Goal: Information Seeking & Learning: Learn about a topic

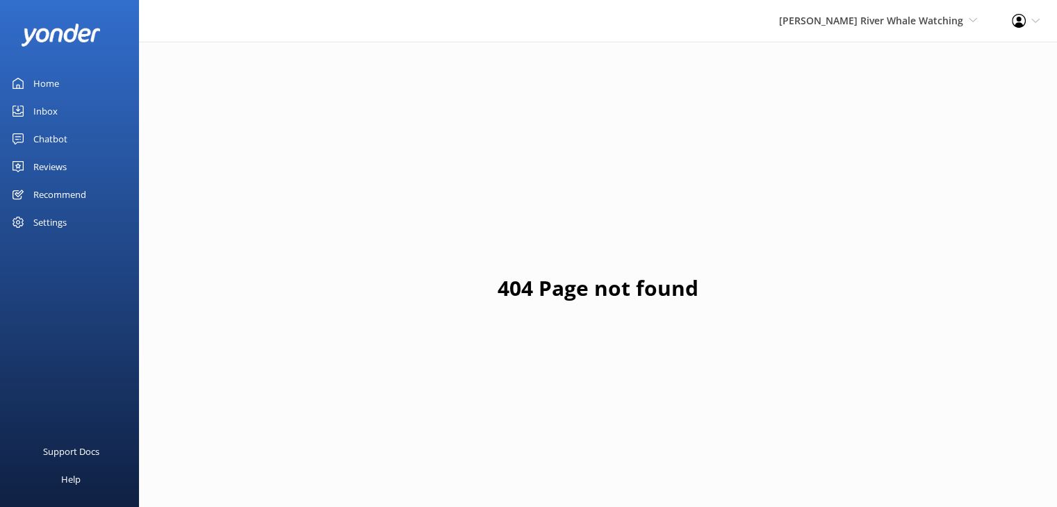
click at [62, 78] on link "Home" at bounding box center [69, 83] width 139 height 28
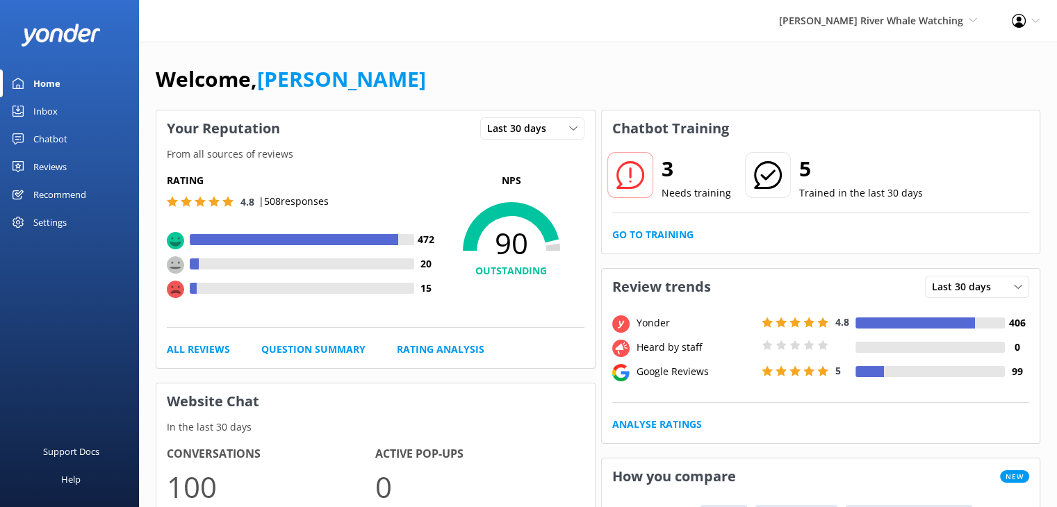
click at [49, 167] on div "Reviews" at bounding box center [49, 167] width 33 height 28
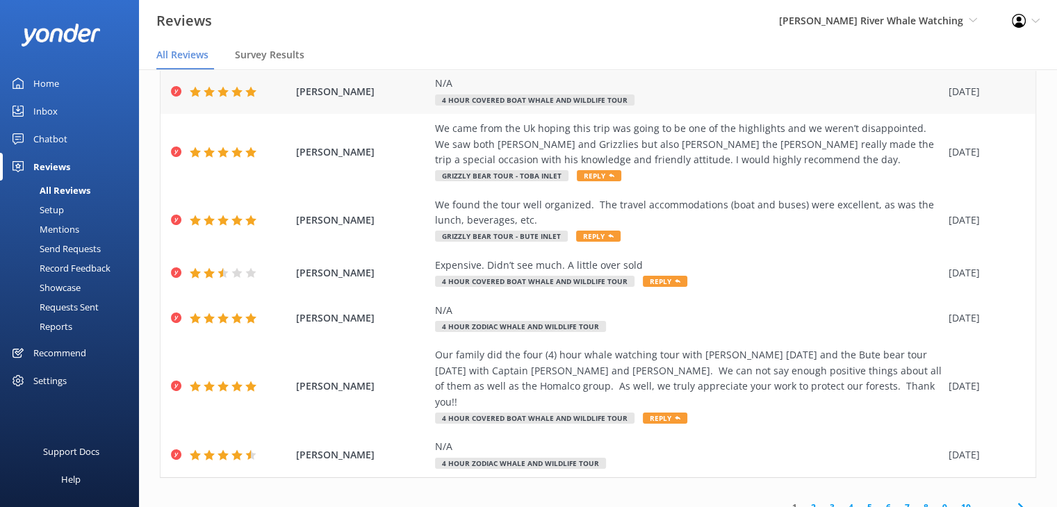
scroll to position [221, 0]
click at [804, 500] on link "2" at bounding box center [813, 506] width 19 height 13
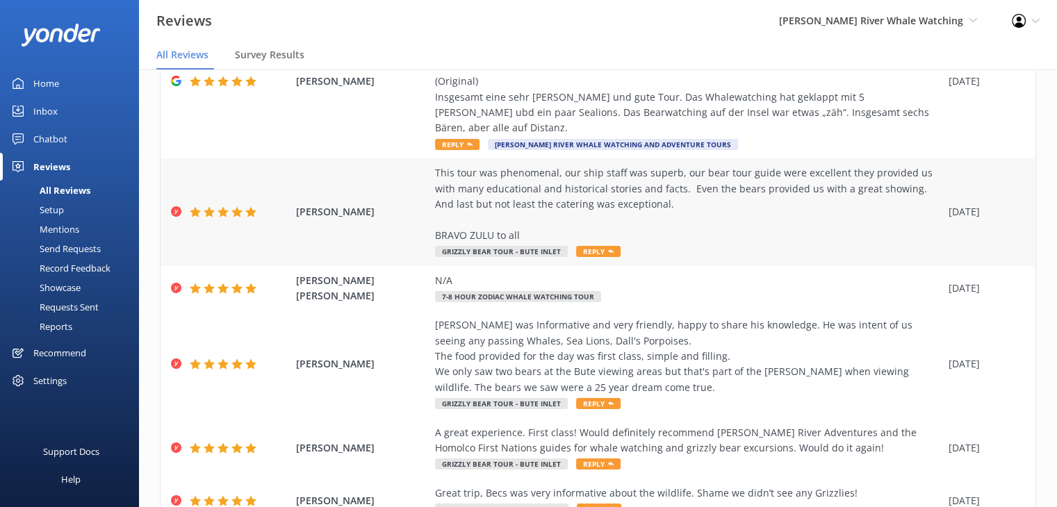
scroll to position [486, 0]
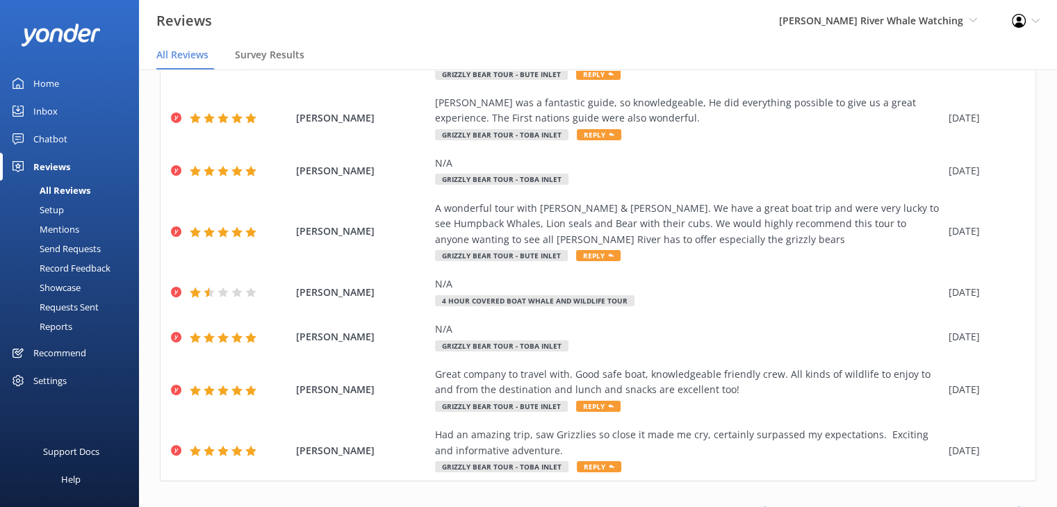
scroll to position [283, 0]
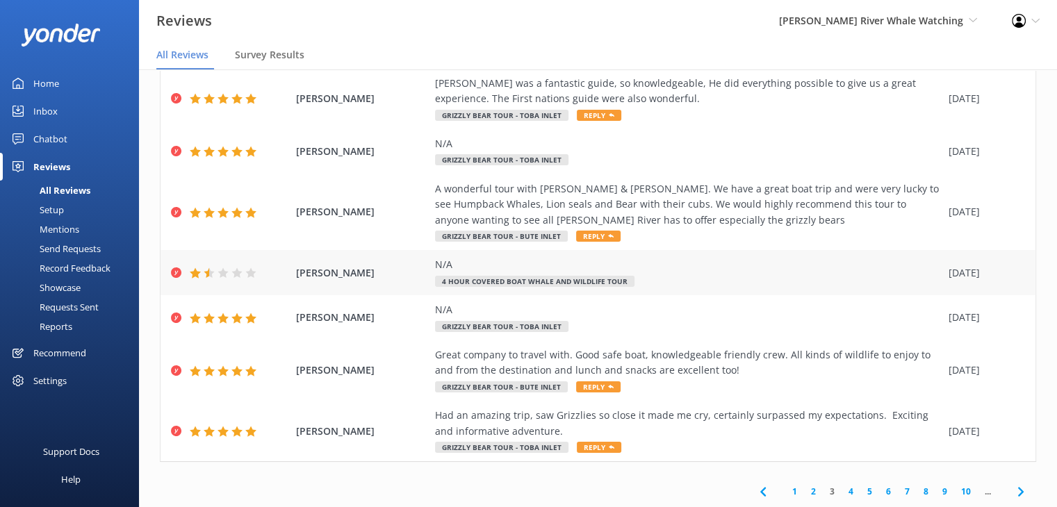
click at [325, 280] on div "[PERSON_NAME] N/A 4 Hour Covered Boat Whale and Wildlife Tour [DATE]" at bounding box center [598, 272] width 875 height 45
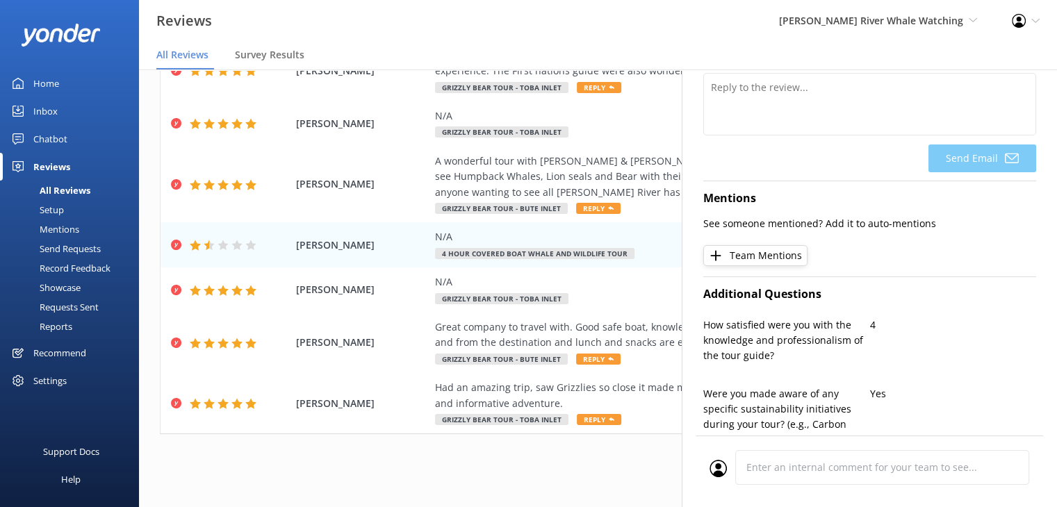
scroll to position [0, 0]
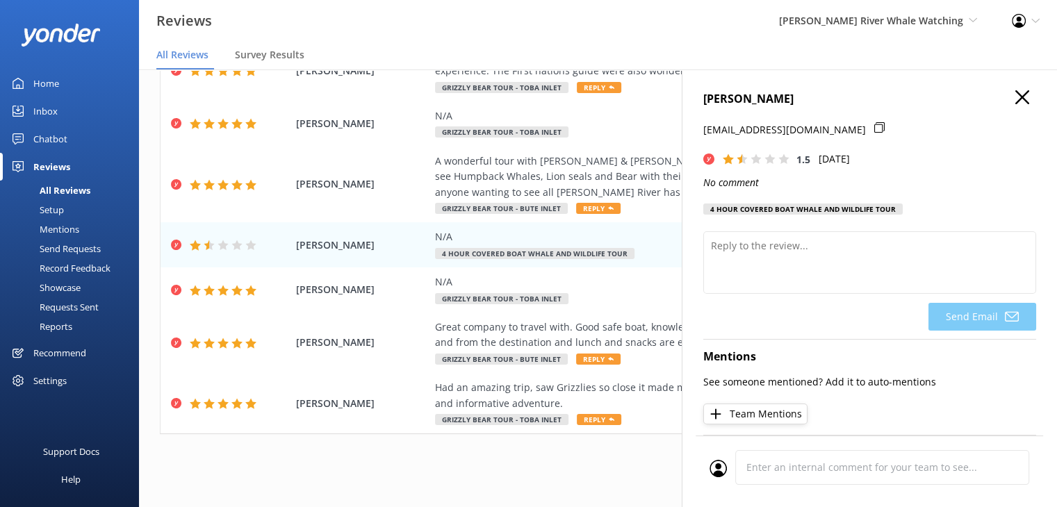
click at [1015, 97] on use "button" at bounding box center [1022, 97] width 14 height 14
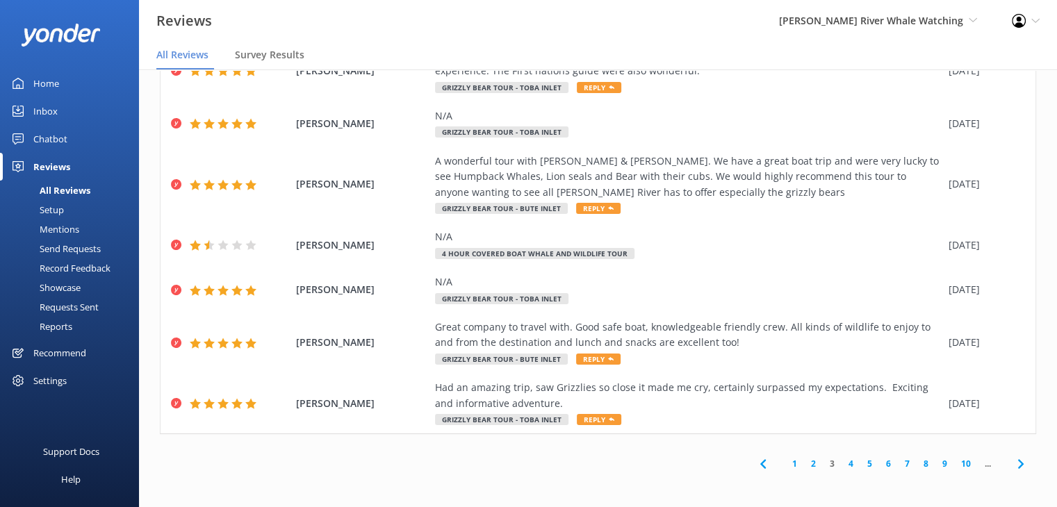
click at [841, 465] on link "4" at bounding box center [850, 463] width 19 height 13
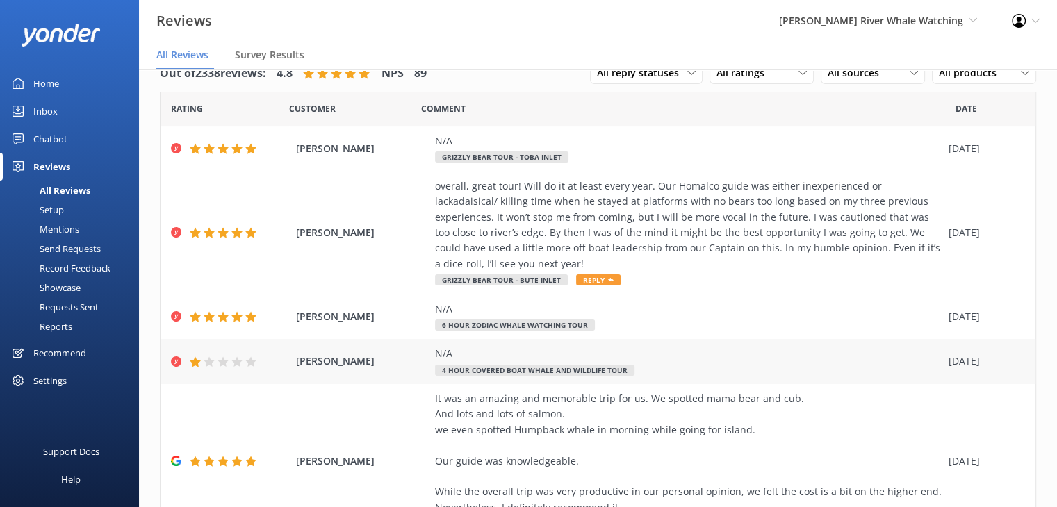
click at [766, 373] on div "N/A 4 Hour Covered Boat Whale and Wildlife Tour" at bounding box center [688, 361] width 507 height 31
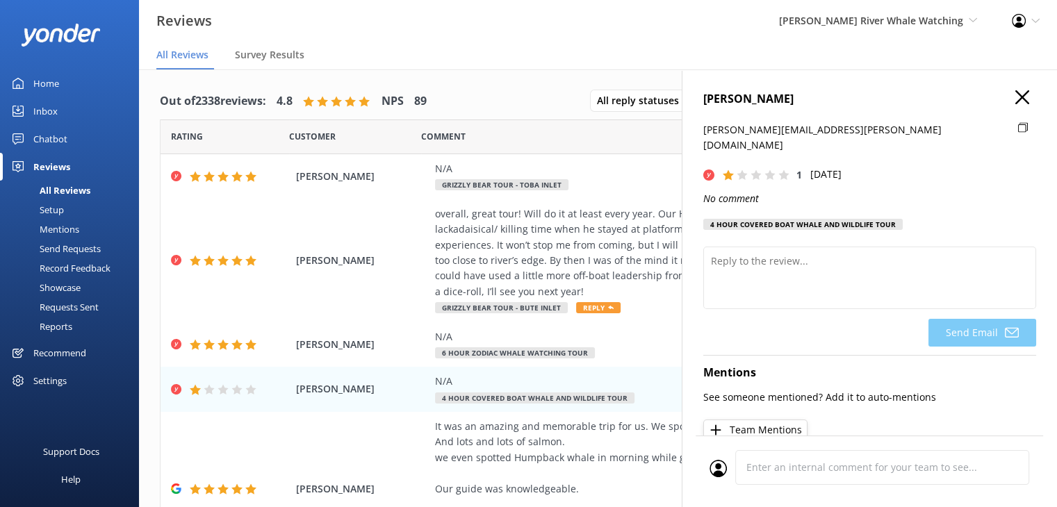
click at [1015, 101] on icon "button" at bounding box center [1022, 97] width 14 height 14
